Goal: Task Accomplishment & Management: Manage account settings

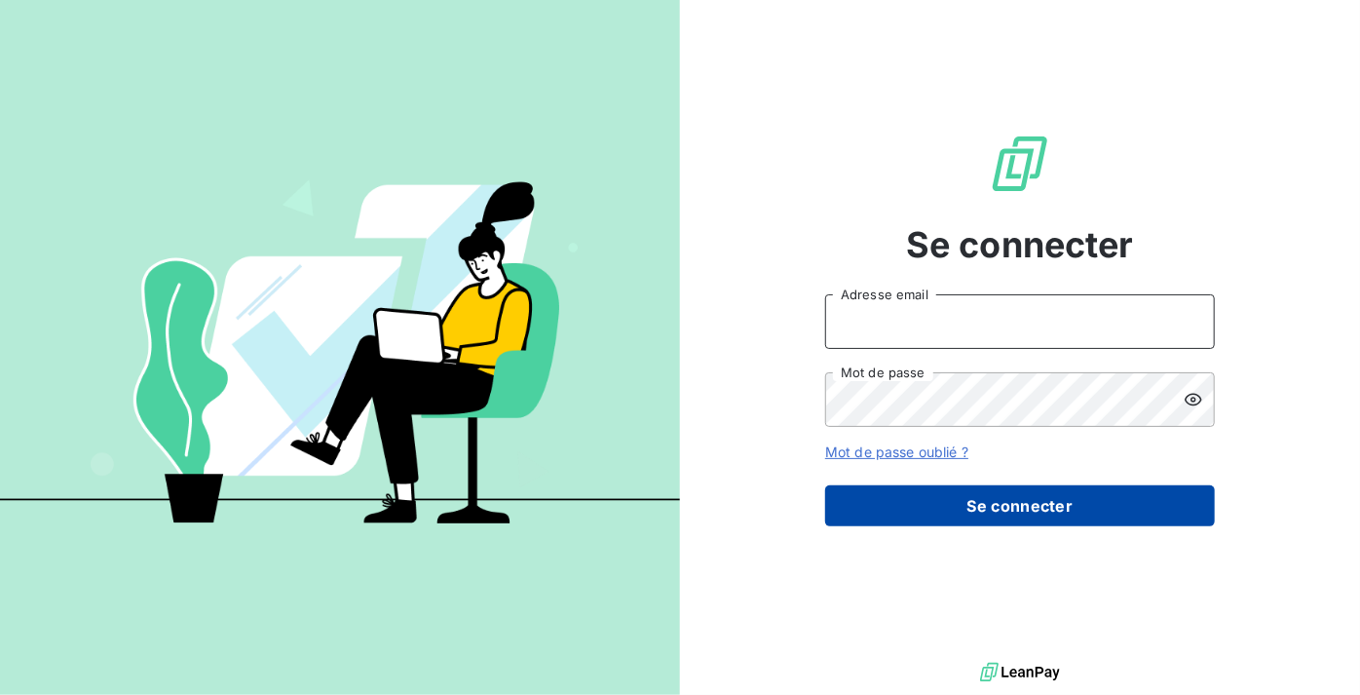
type input "[PERSON_NAME][EMAIL_ADDRESS][DOMAIN_NAME]"
click at [1070, 515] on button "Se connecter" at bounding box center [1020, 505] width 390 height 41
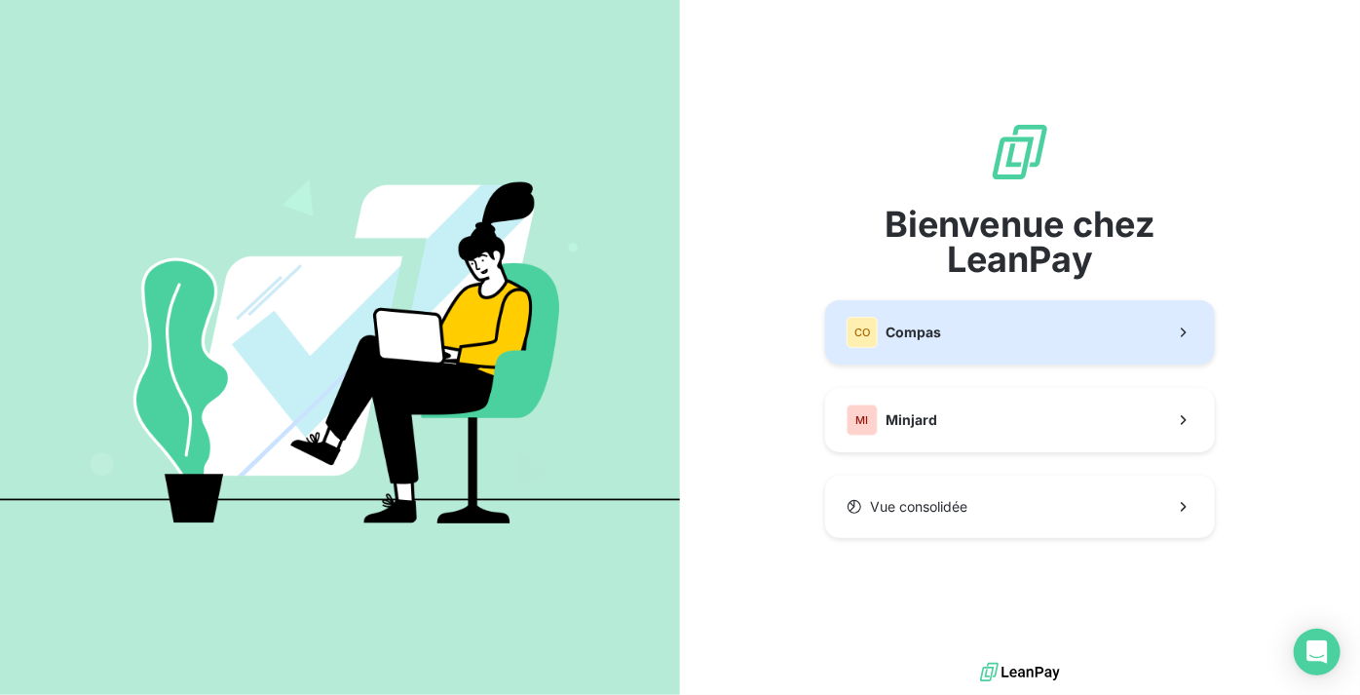
click at [991, 344] on button "CO Compas" at bounding box center [1020, 332] width 390 height 64
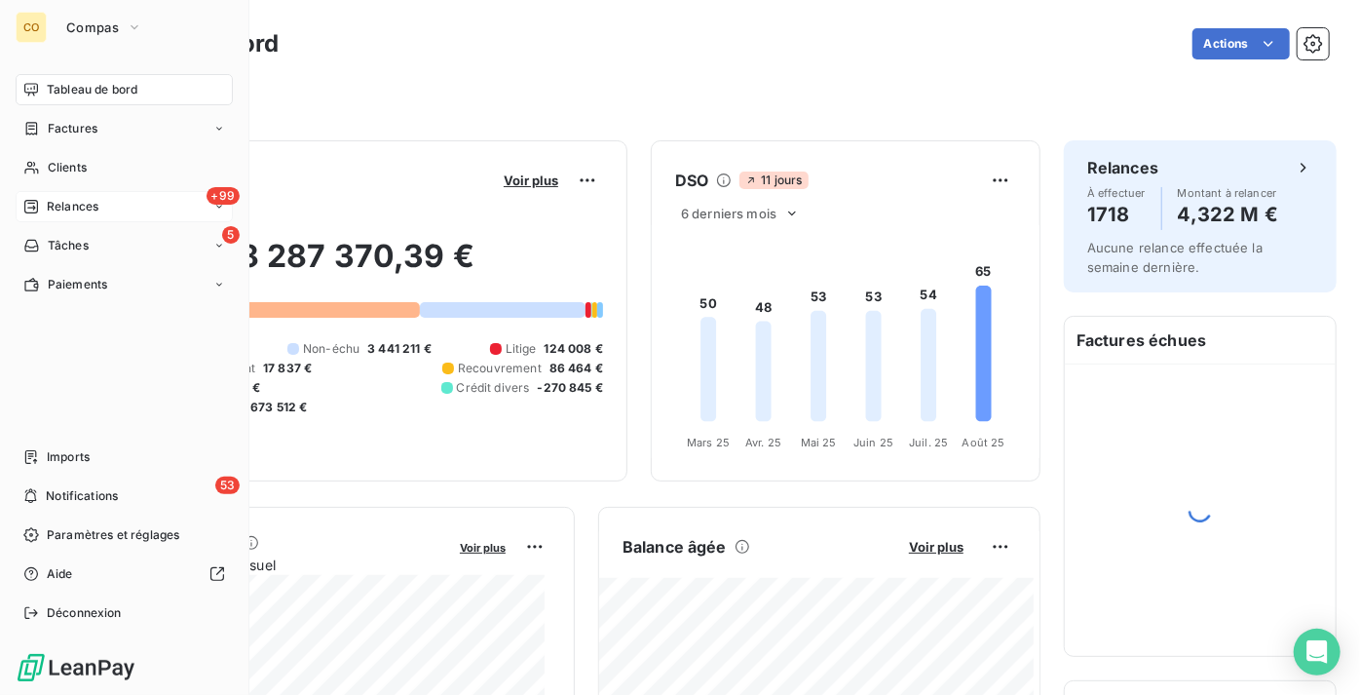
click at [67, 193] on div "+99 Relances" at bounding box center [124, 206] width 217 height 31
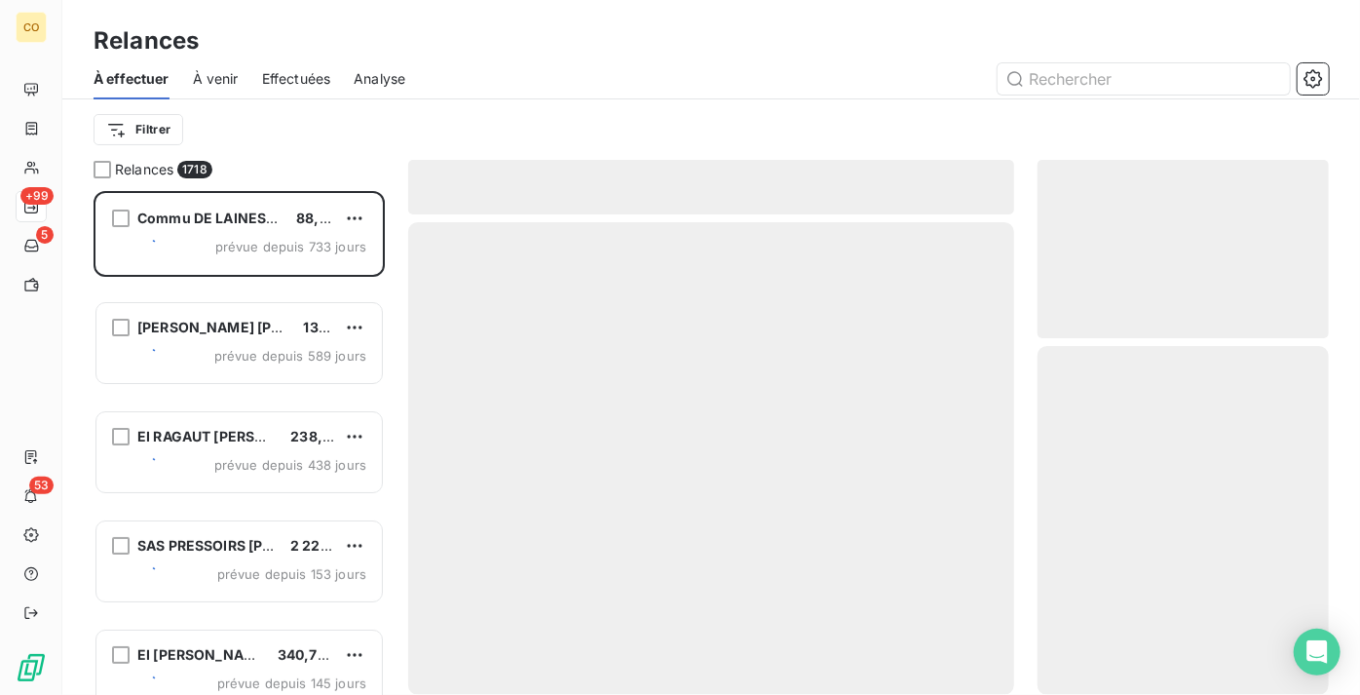
scroll to position [489, 278]
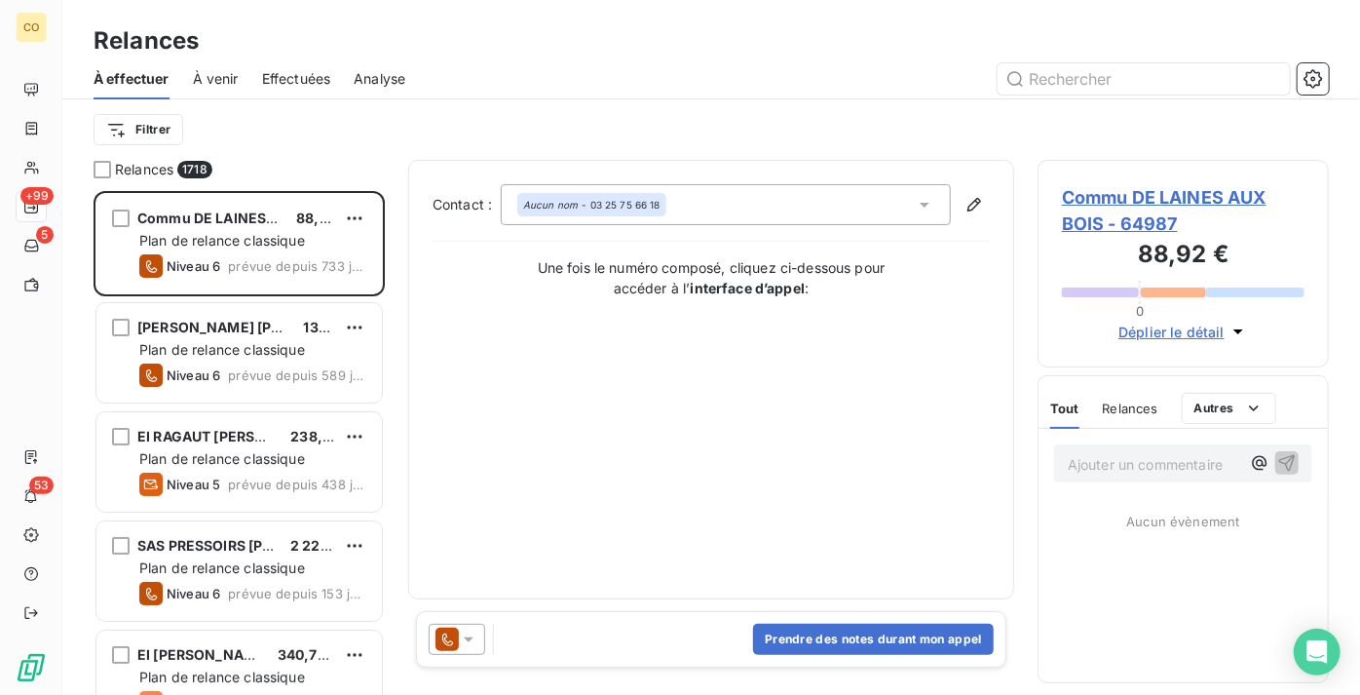
drag, startPoint x: 301, startPoint y: 74, endPoint x: 313, endPoint y: 75, distance: 11.7
click at [301, 73] on span "Effectuées" at bounding box center [296, 78] width 69 height 19
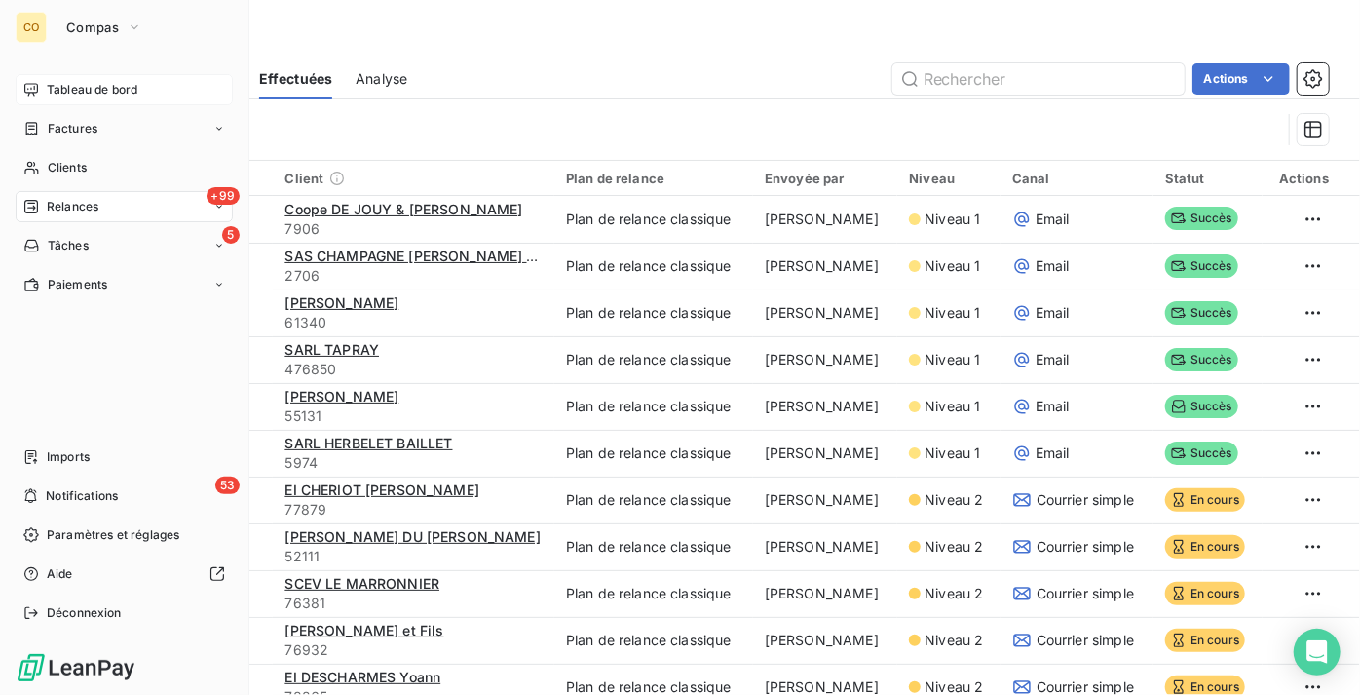
click at [57, 90] on span "Tableau de bord" at bounding box center [92, 90] width 91 height 18
